Goal: Entertainment & Leisure: Consume media (video, audio)

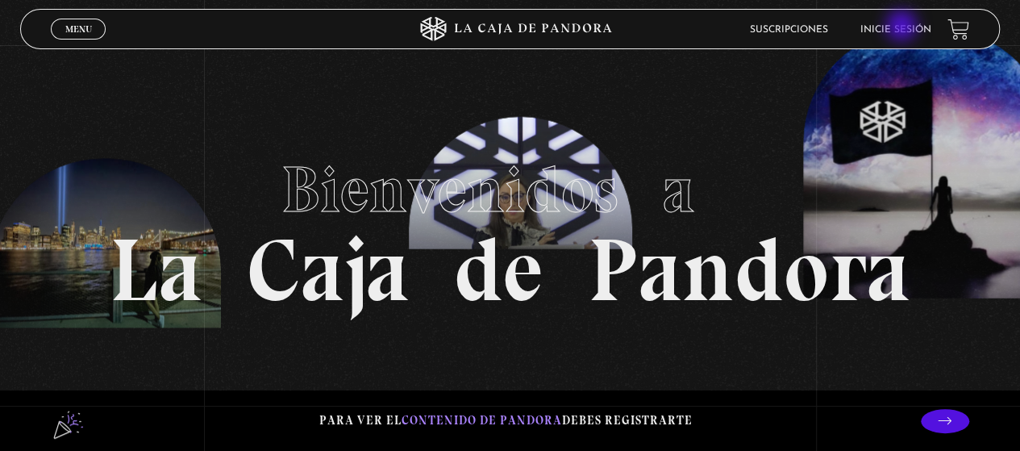
click at [903, 27] on link "Inicie sesión" at bounding box center [896, 30] width 71 height 10
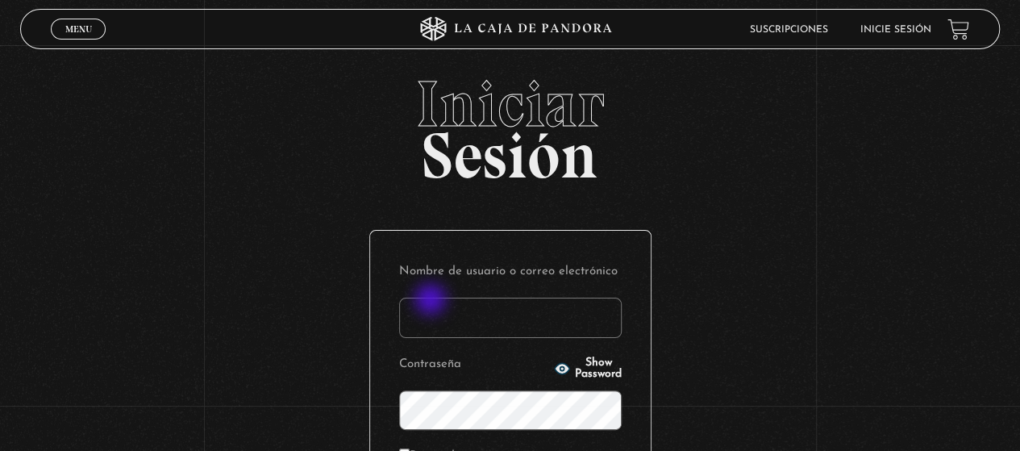
click at [432, 301] on input "Nombre de usuario o correo electrónico" at bounding box center [510, 318] width 223 height 40
type input "nancybm97@gmail.com"
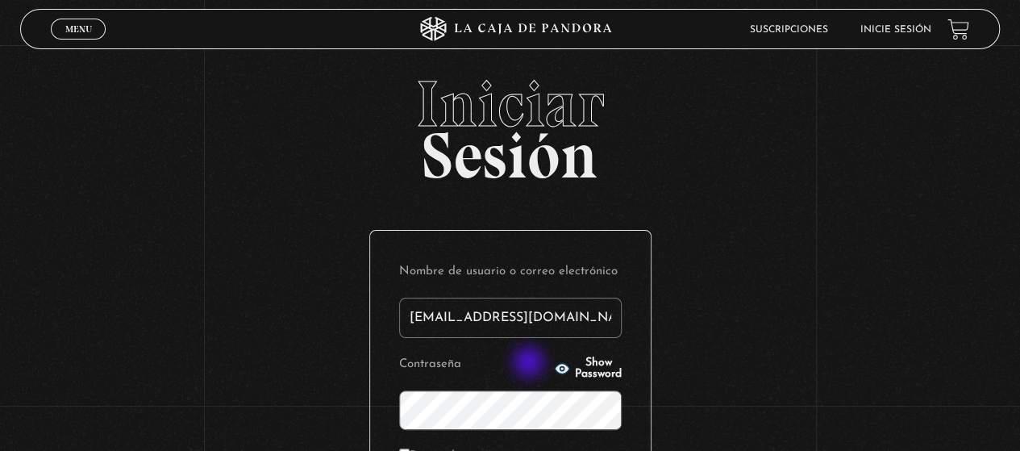
click at [554, 364] on icon "button" at bounding box center [562, 369] width 16 height 16
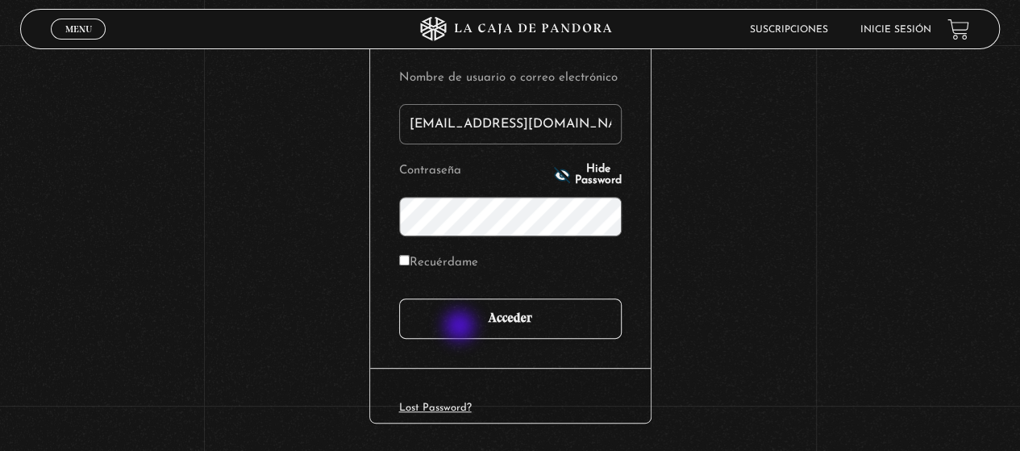
scroll to position [242, 0]
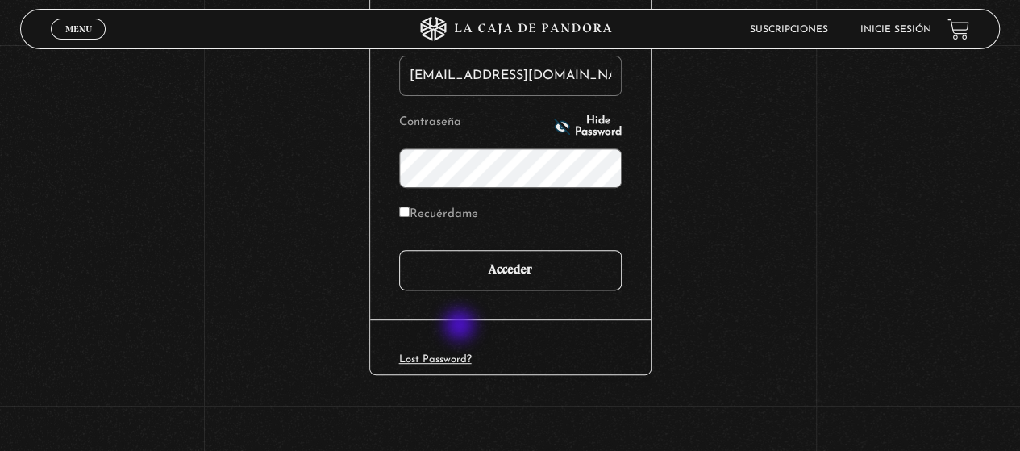
click at [461, 327] on div "Lost Password?" at bounding box center [510, 346] width 281 height 55
click at [464, 275] on input "Acceder" at bounding box center [510, 270] width 223 height 40
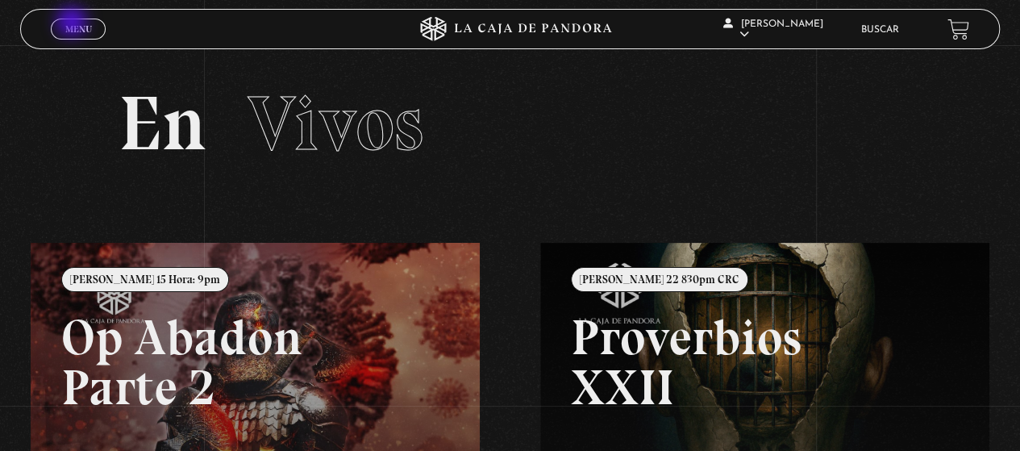
click at [73, 24] on span "Menu" at bounding box center [78, 29] width 27 height 10
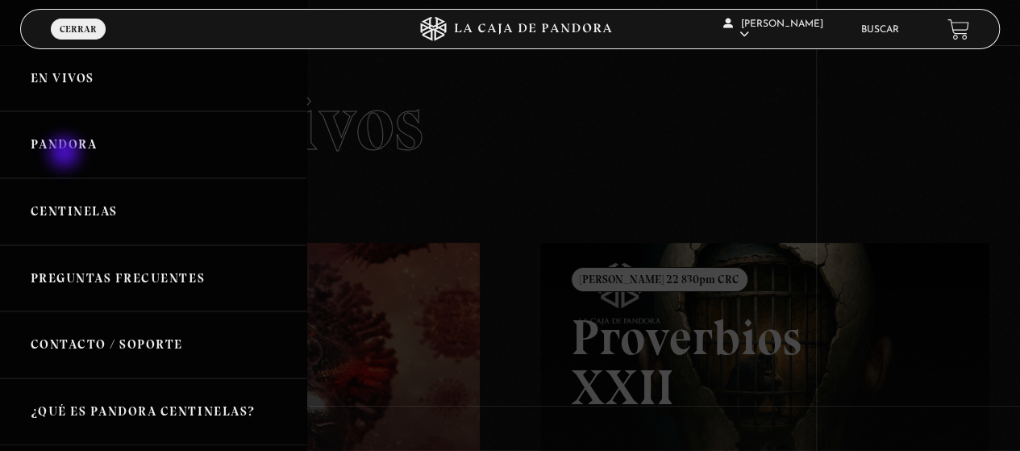
click at [66, 154] on link "Pandora" at bounding box center [153, 144] width 307 height 67
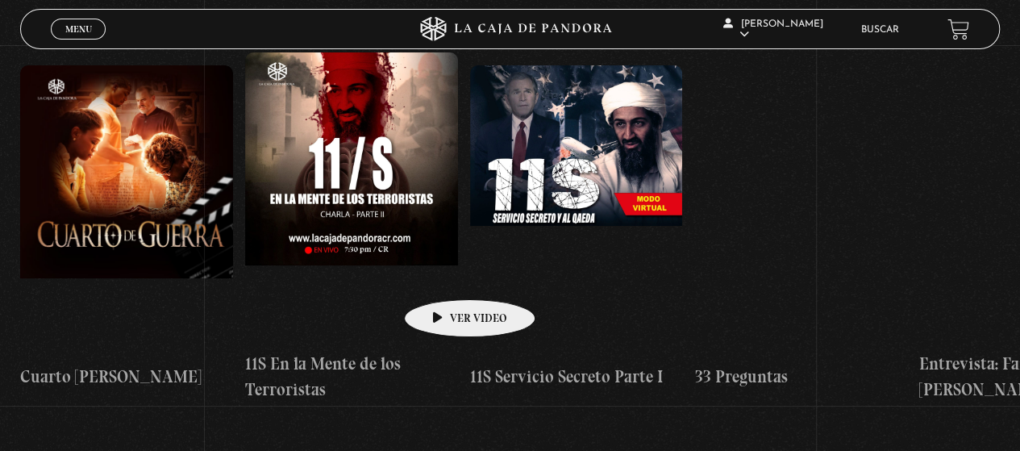
scroll to position [242, 0]
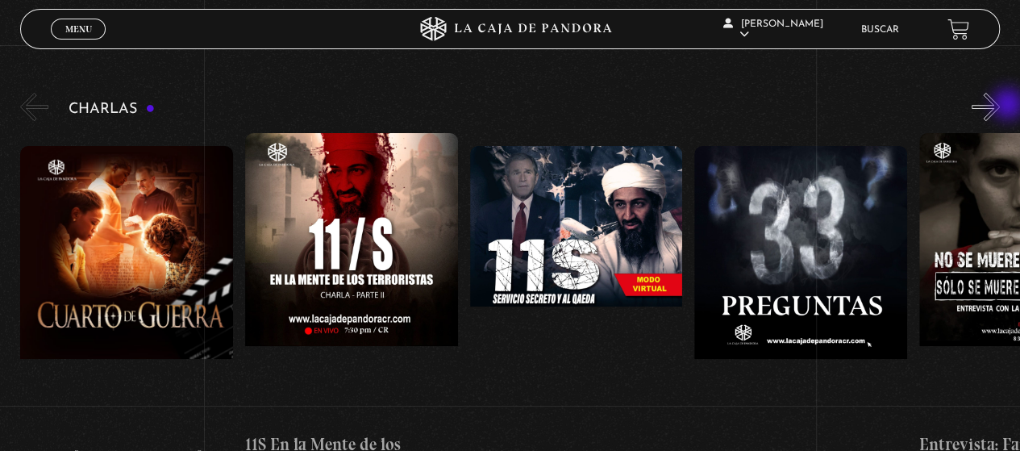
click at [1000, 106] on button "»" at bounding box center [986, 107] width 28 height 28
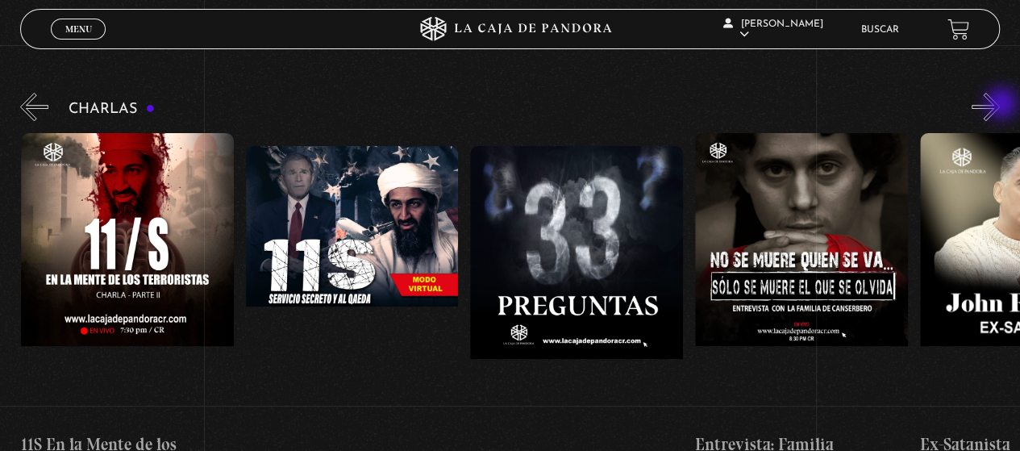
drag, startPoint x: 1003, startPoint y: 105, endPoint x: 995, endPoint y: 103, distance: 8.2
click at [995, 103] on button "»" at bounding box center [986, 107] width 28 height 28
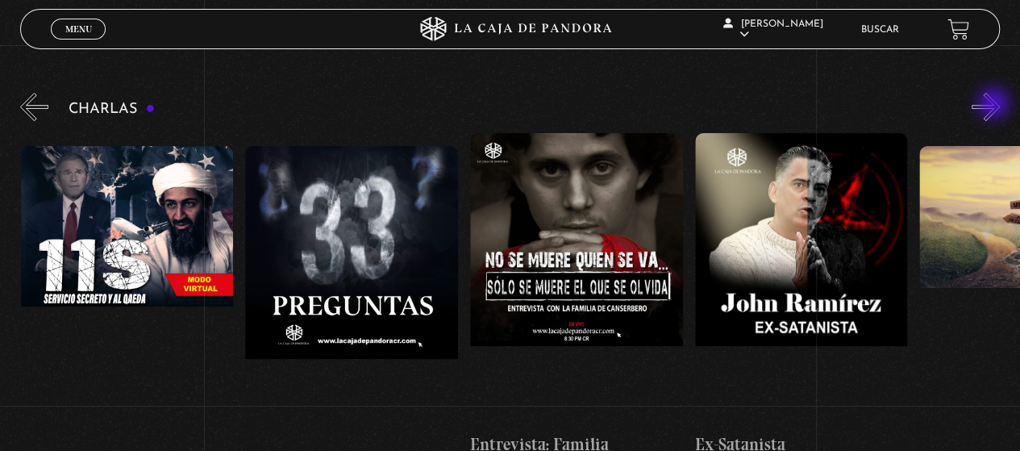
click at [995, 105] on button "»" at bounding box center [986, 107] width 28 height 28
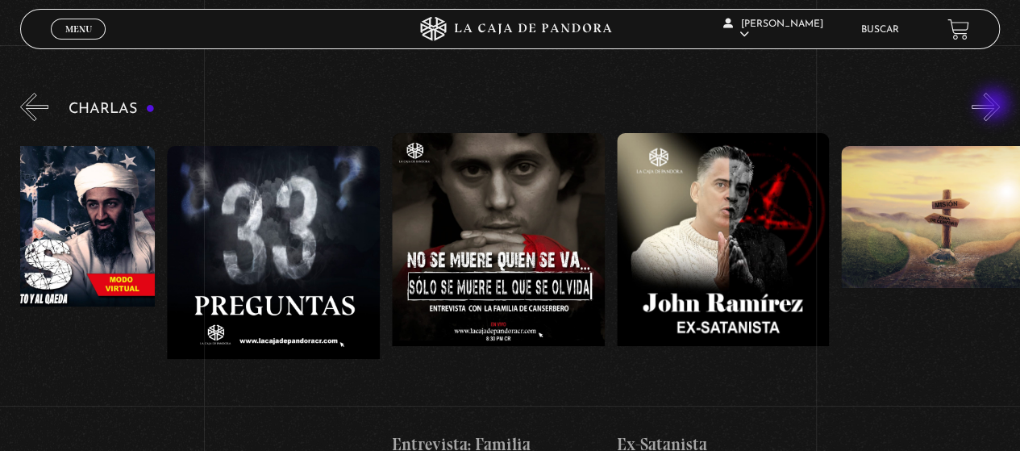
scroll to position [0, 561]
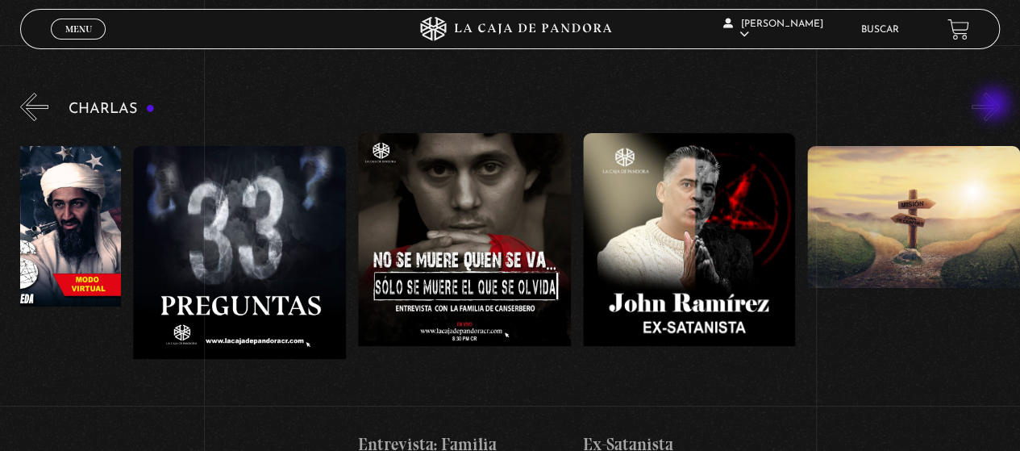
click at [995, 106] on button "»" at bounding box center [986, 107] width 28 height 28
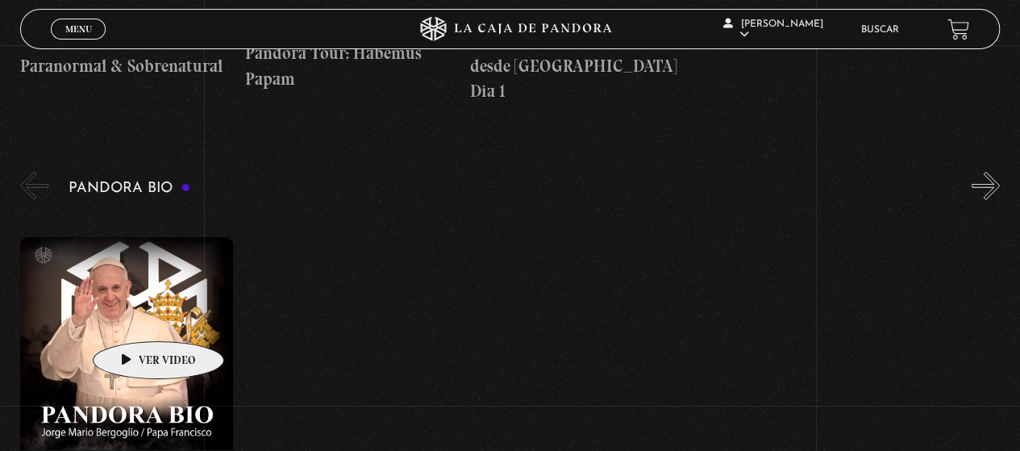
scroll to position [2500, 0]
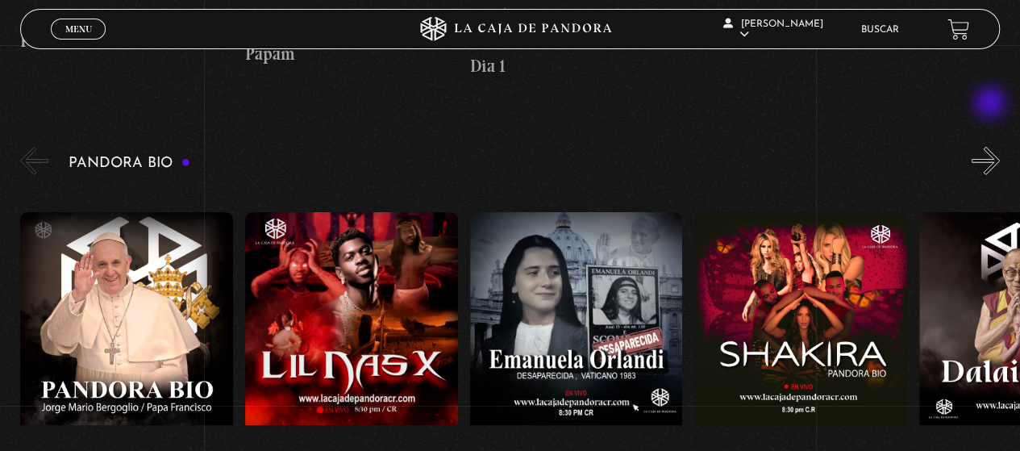
click at [992, 147] on button "»" at bounding box center [986, 161] width 28 height 28
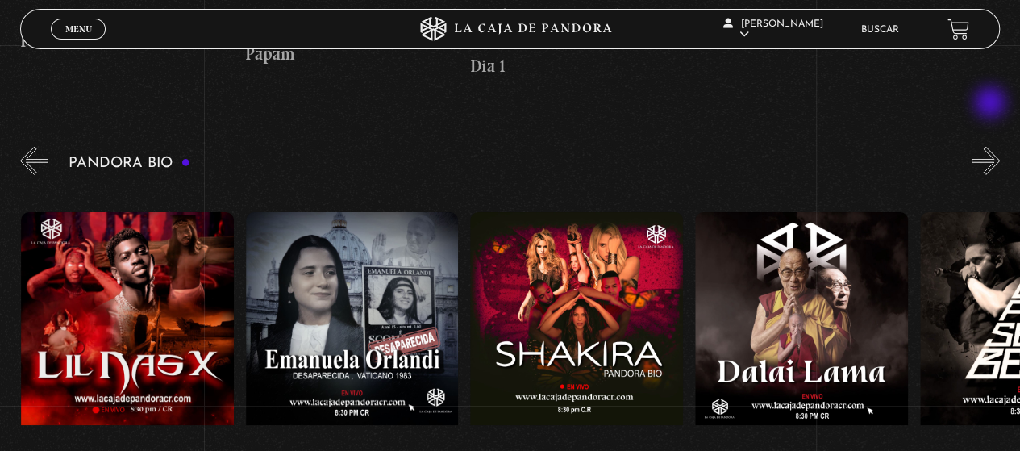
click at [992, 147] on button "»" at bounding box center [986, 161] width 28 height 28
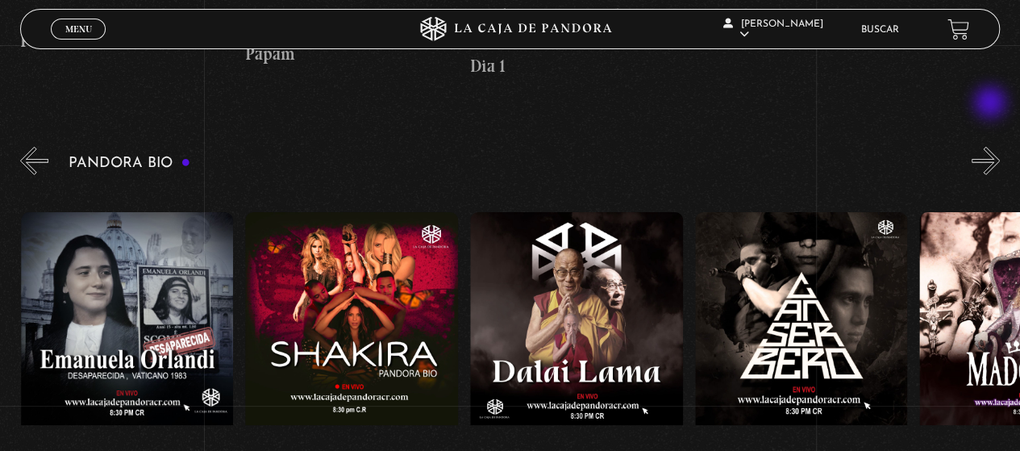
click at [992, 147] on button "»" at bounding box center [986, 161] width 28 height 28
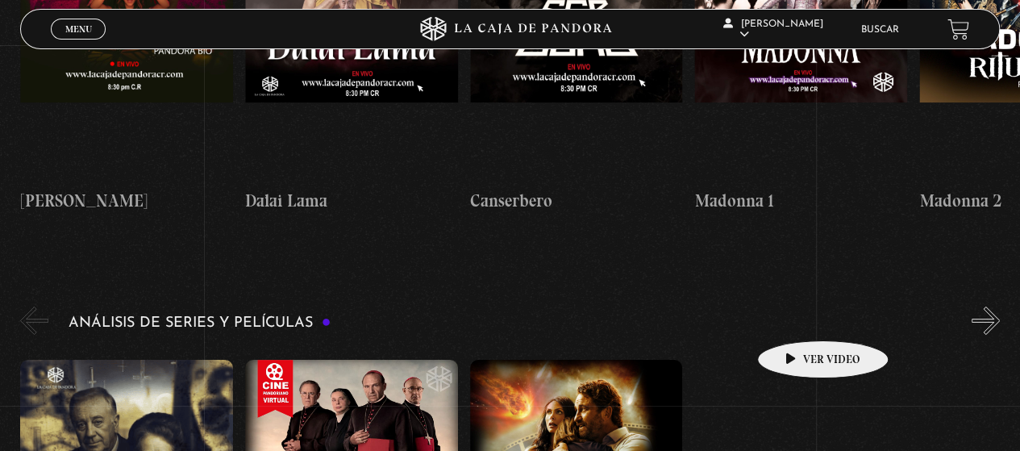
scroll to position [2984, 0]
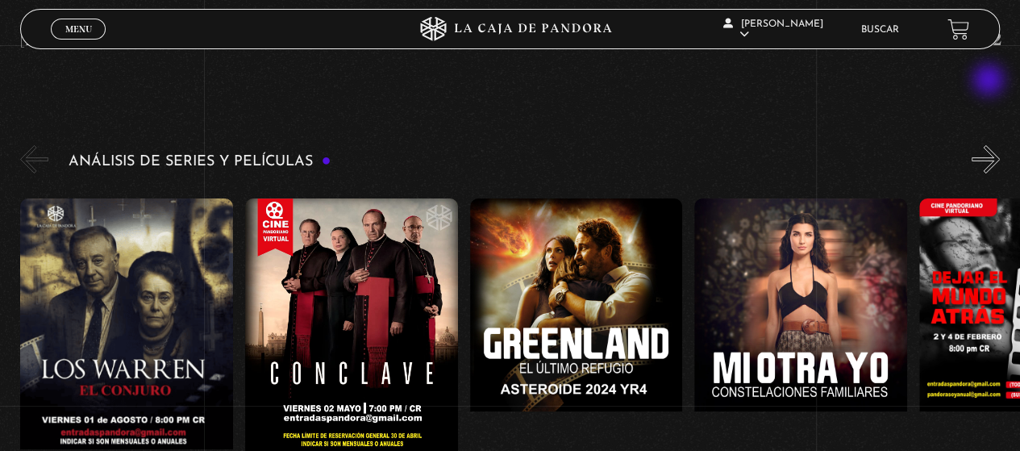
click at [991, 145] on button "»" at bounding box center [986, 159] width 28 height 28
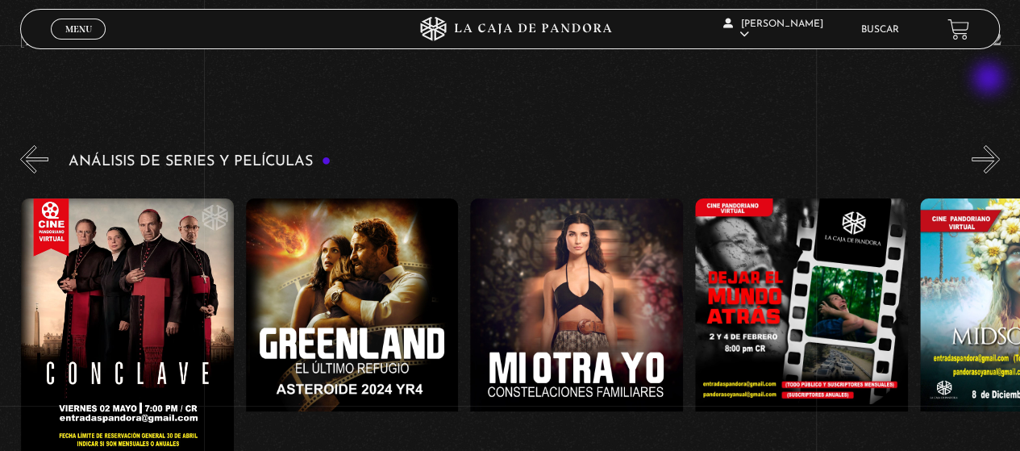
click at [991, 145] on button "»" at bounding box center [986, 159] width 28 height 28
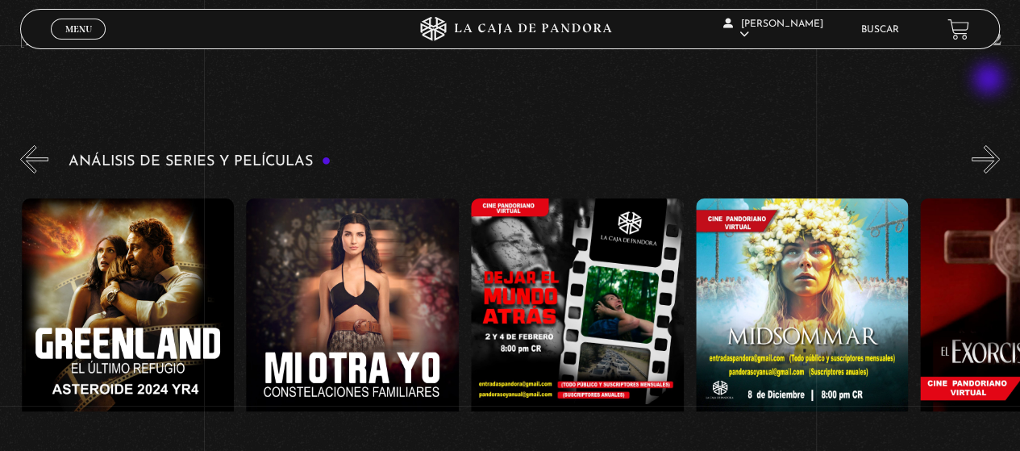
click at [991, 145] on button "»" at bounding box center [986, 159] width 28 height 28
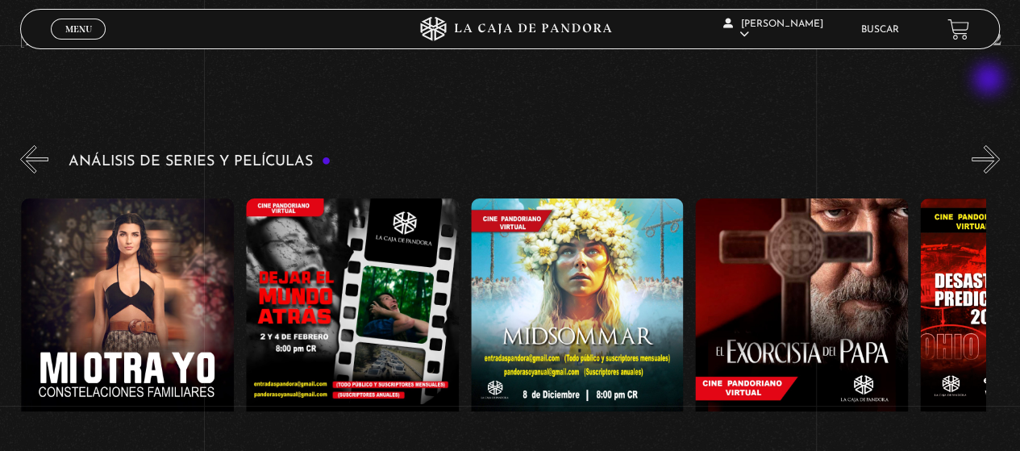
click at [989, 145] on button "»" at bounding box center [986, 159] width 28 height 28
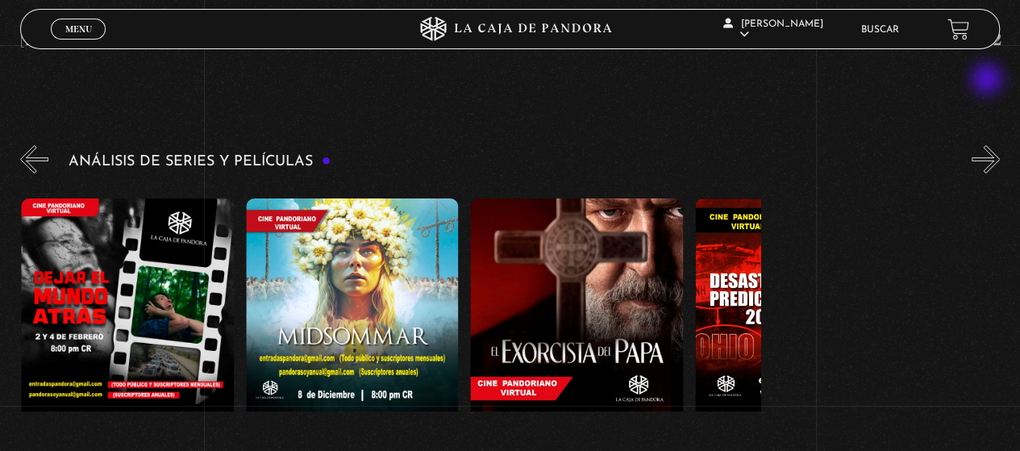
click at [989, 145] on button "»" at bounding box center [986, 159] width 28 height 28
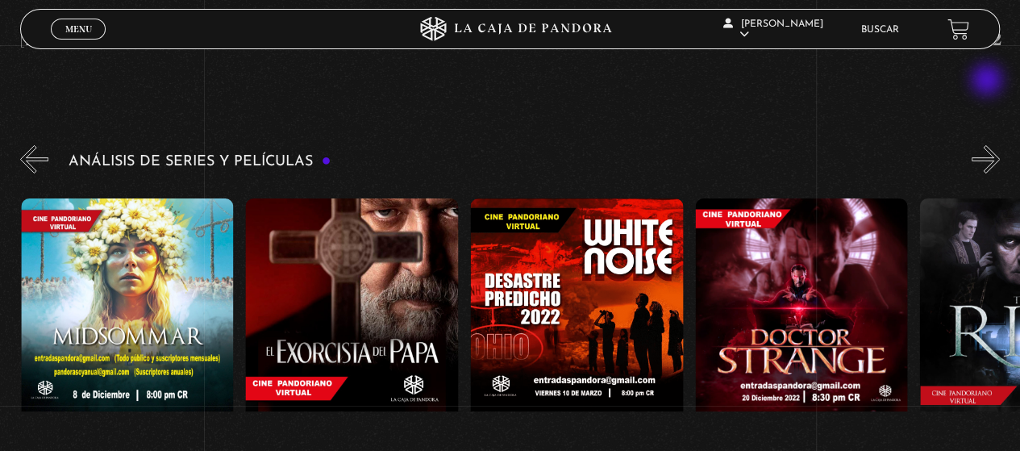
click at [989, 145] on button "»" at bounding box center [986, 159] width 28 height 28
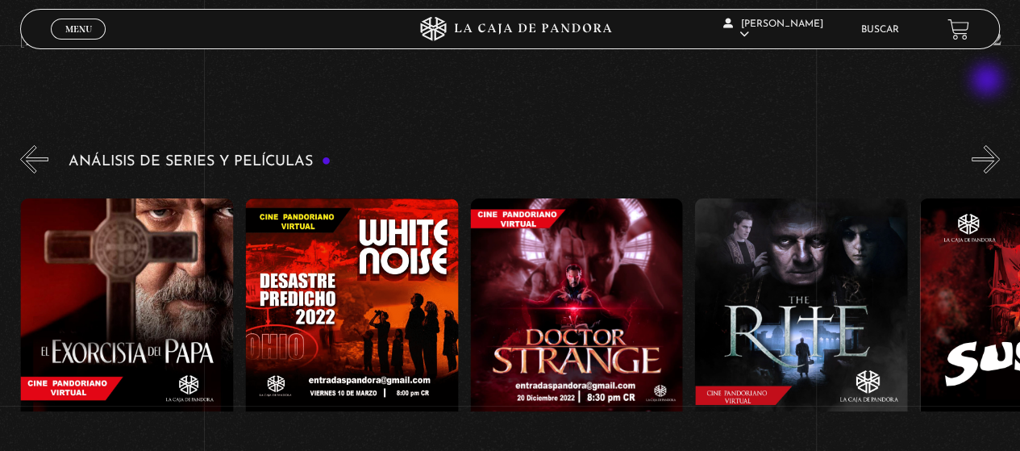
click at [989, 145] on button "»" at bounding box center [986, 159] width 28 height 28
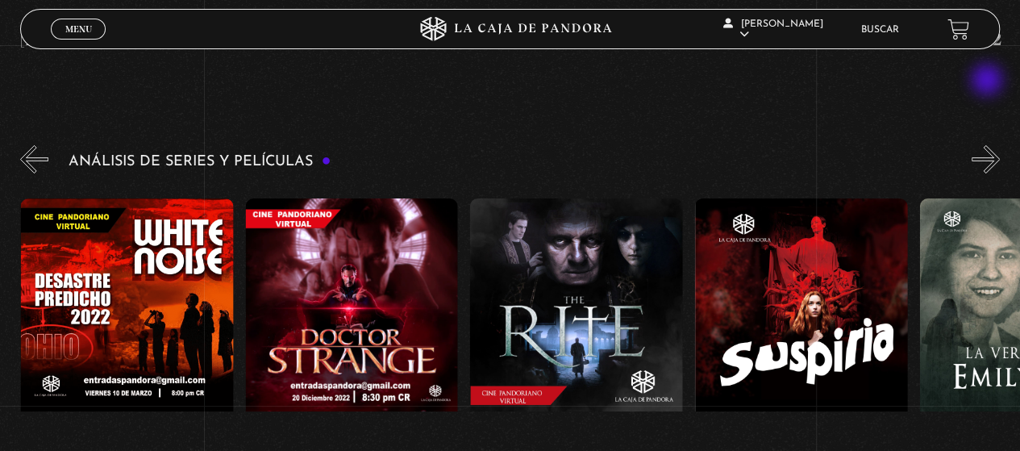
scroll to position [0, 1573]
click at [990, 145] on button "»" at bounding box center [986, 159] width 28 height 28
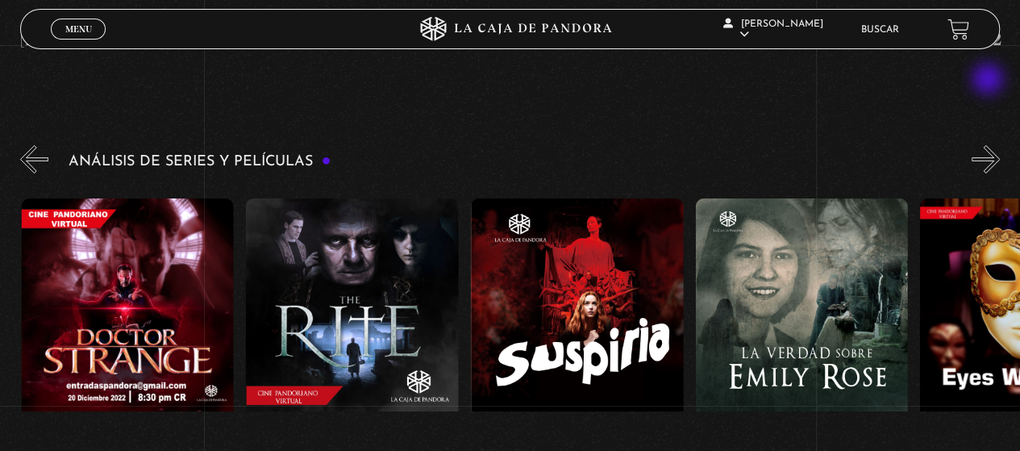
scroll to position [0, 1798]
click at [992, 145] on button "»" at bounding box center [986, 159] width 28 height 28
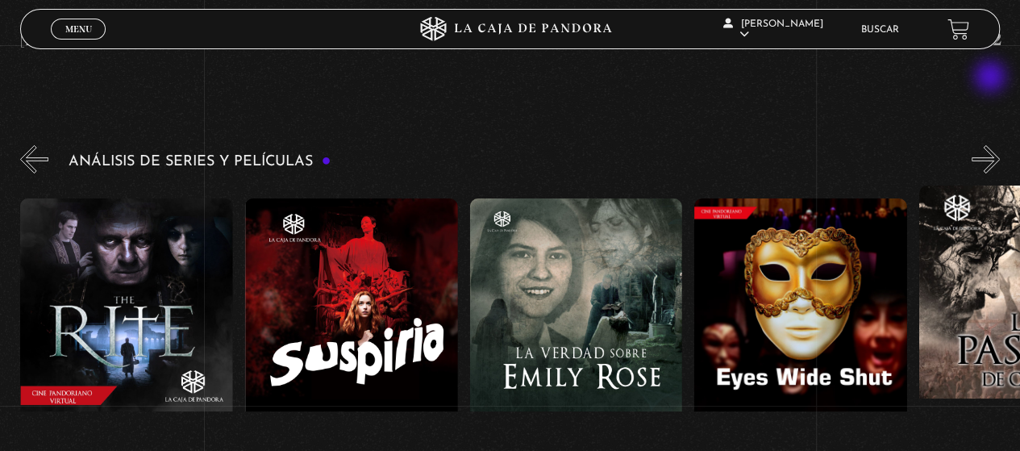
click at [992, 145] on button "»" at bounding box center [986, 159] width 28 height 28
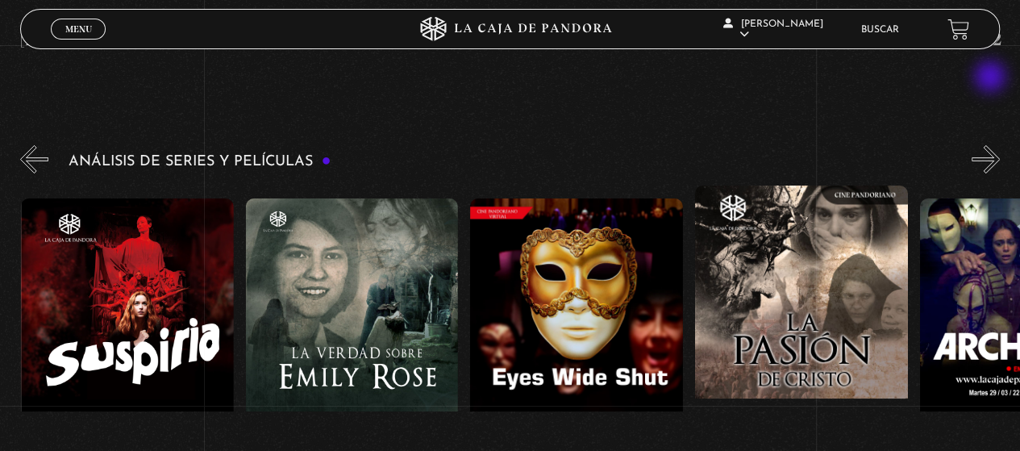
click at [992, 145] on button "»" at bounding box center [986, 159] width 28 height 28
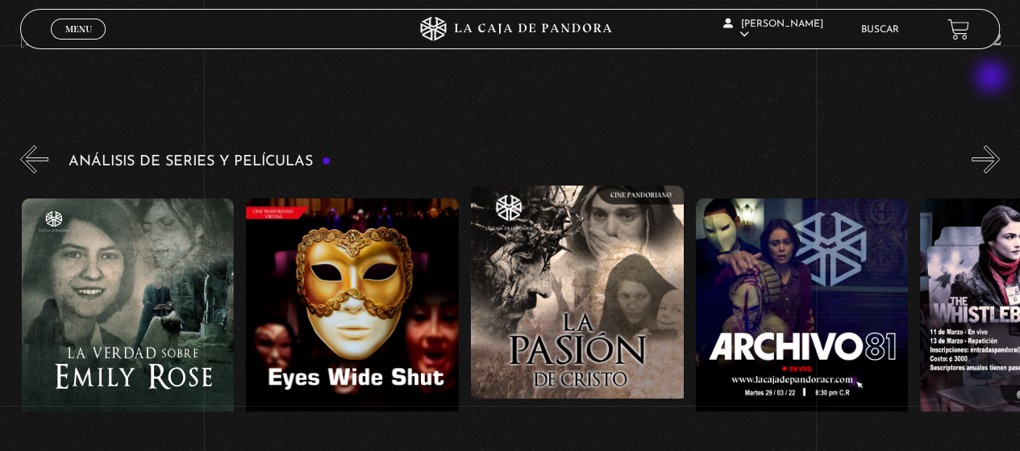
click at [993, 145] on button "»" at bounding box center [986, 159] width 28 height 28
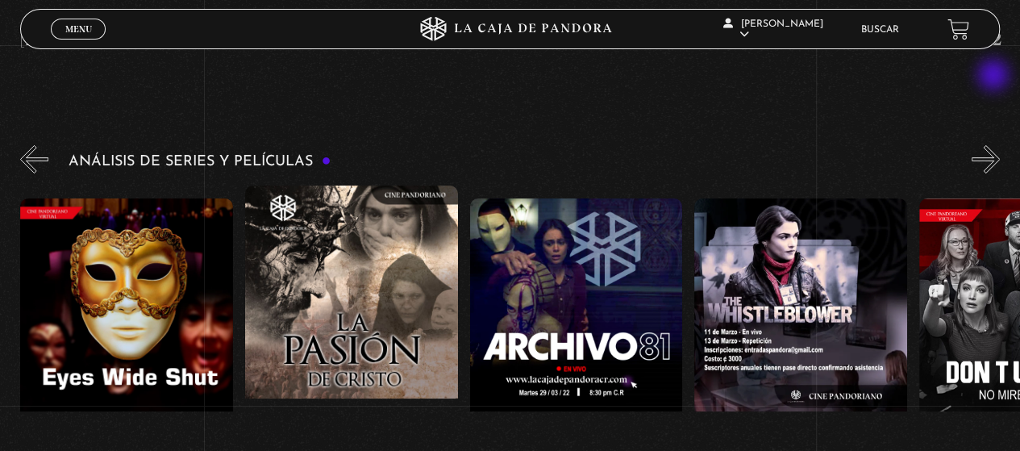
click at [995, 145] on button "»" at bounding box center [986, 159] width 28 height 28
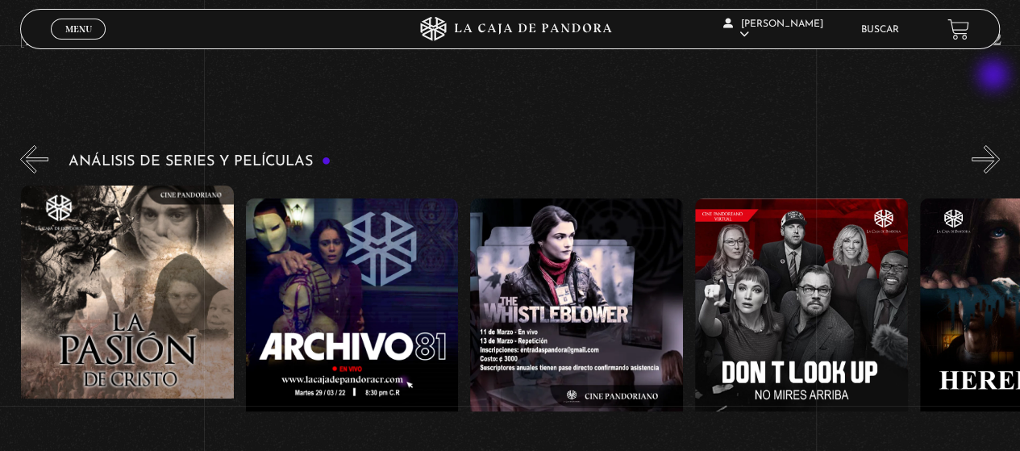
click at [995, 145] on button "»" at bounding box center [986, 159] width 28 height 28
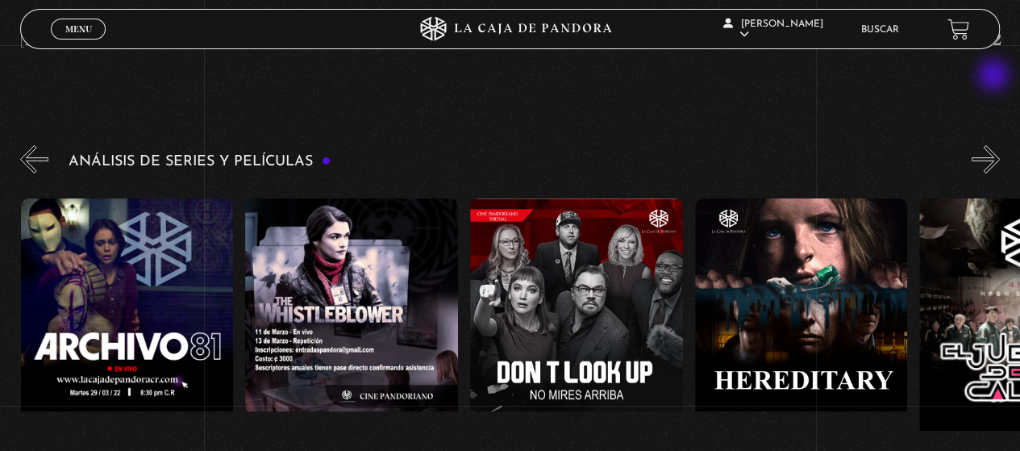
click at [995, 145] on button "»" at bounding box center [986, 159] width 28 height 28
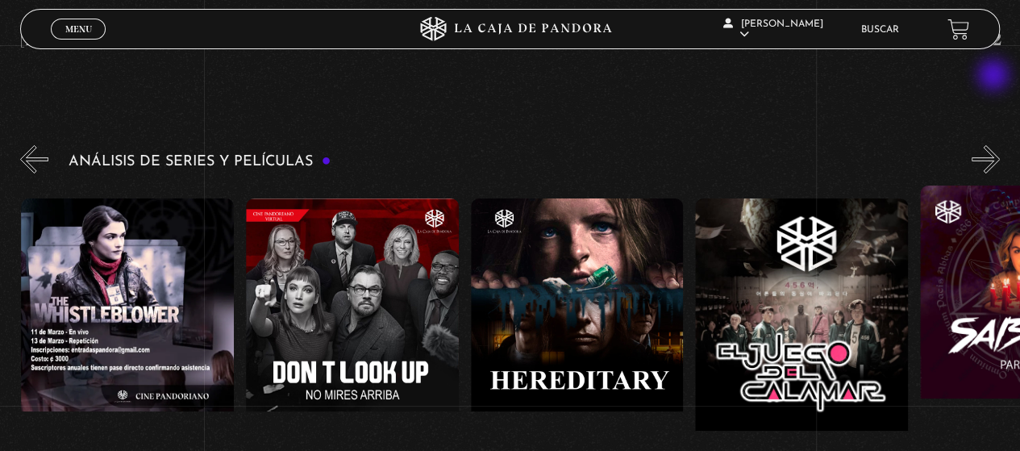
click at [995, 145] on button "»" at bounding box center [986, 159] width 28 height 28
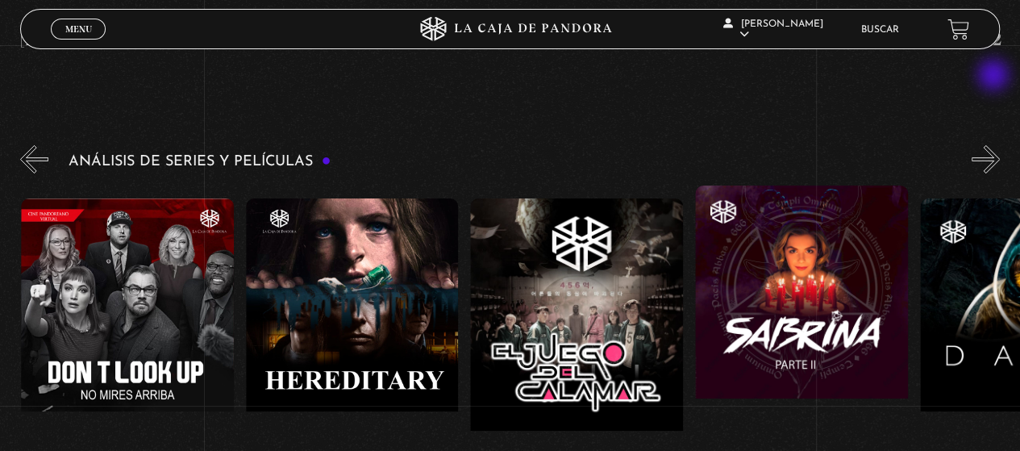
click at [995, 145] on button "»" at bounding box center [986, 159] width 28 height 28
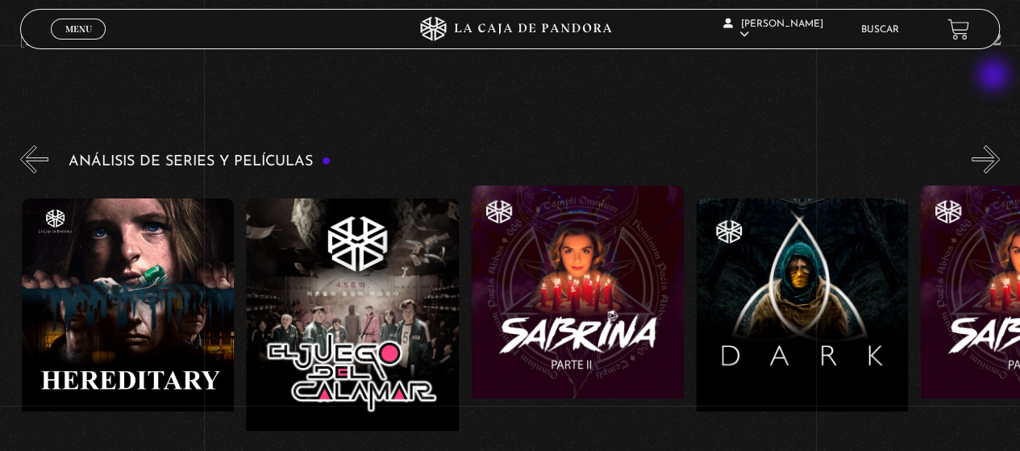
click at [995, 145] on button "»" at bounding box center [986, 159] width 28 height 28
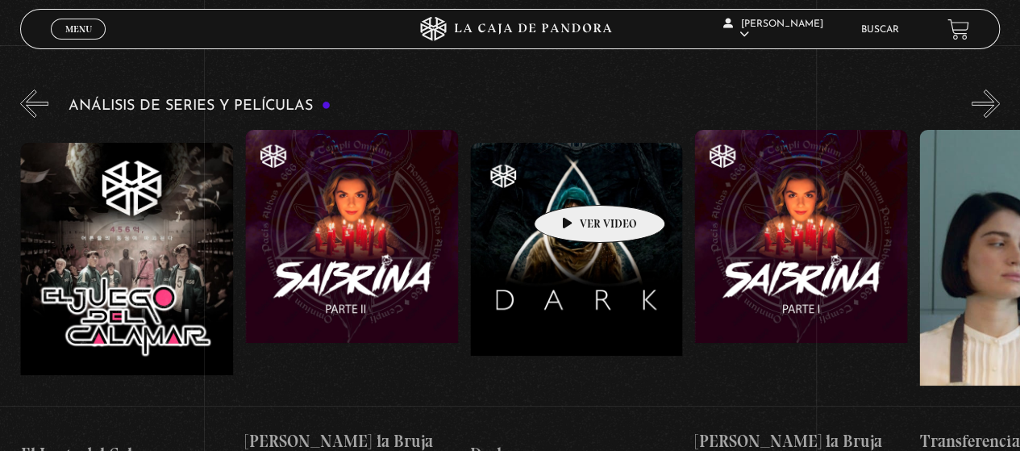
scroll to position [3065, 0]
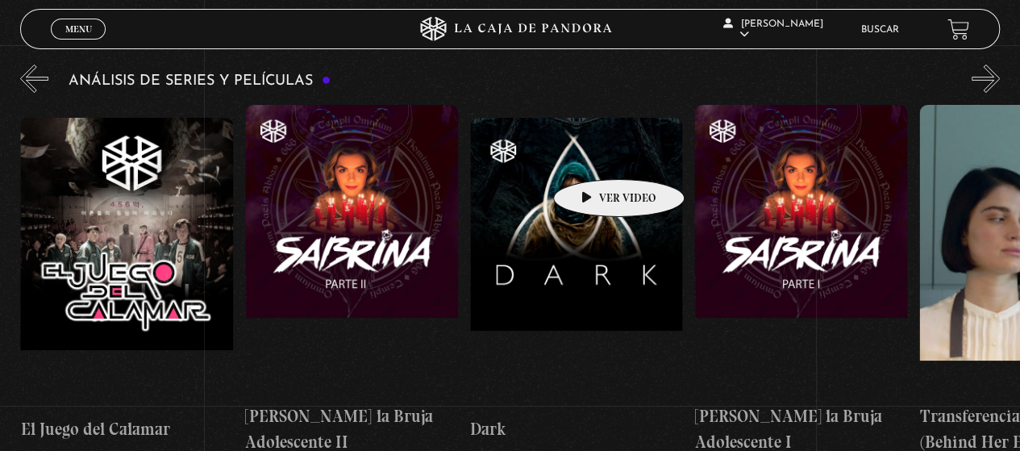
click at [594, 155] on figure at bounding box center [576, 263] width 213 height 290
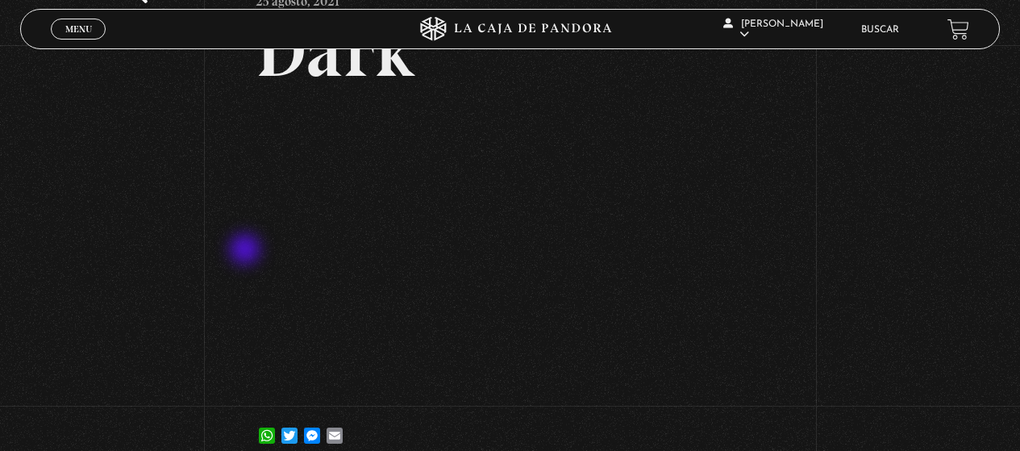
scroll to position [81, 0]
